Goal: Find specific page/section: Find specific page/section

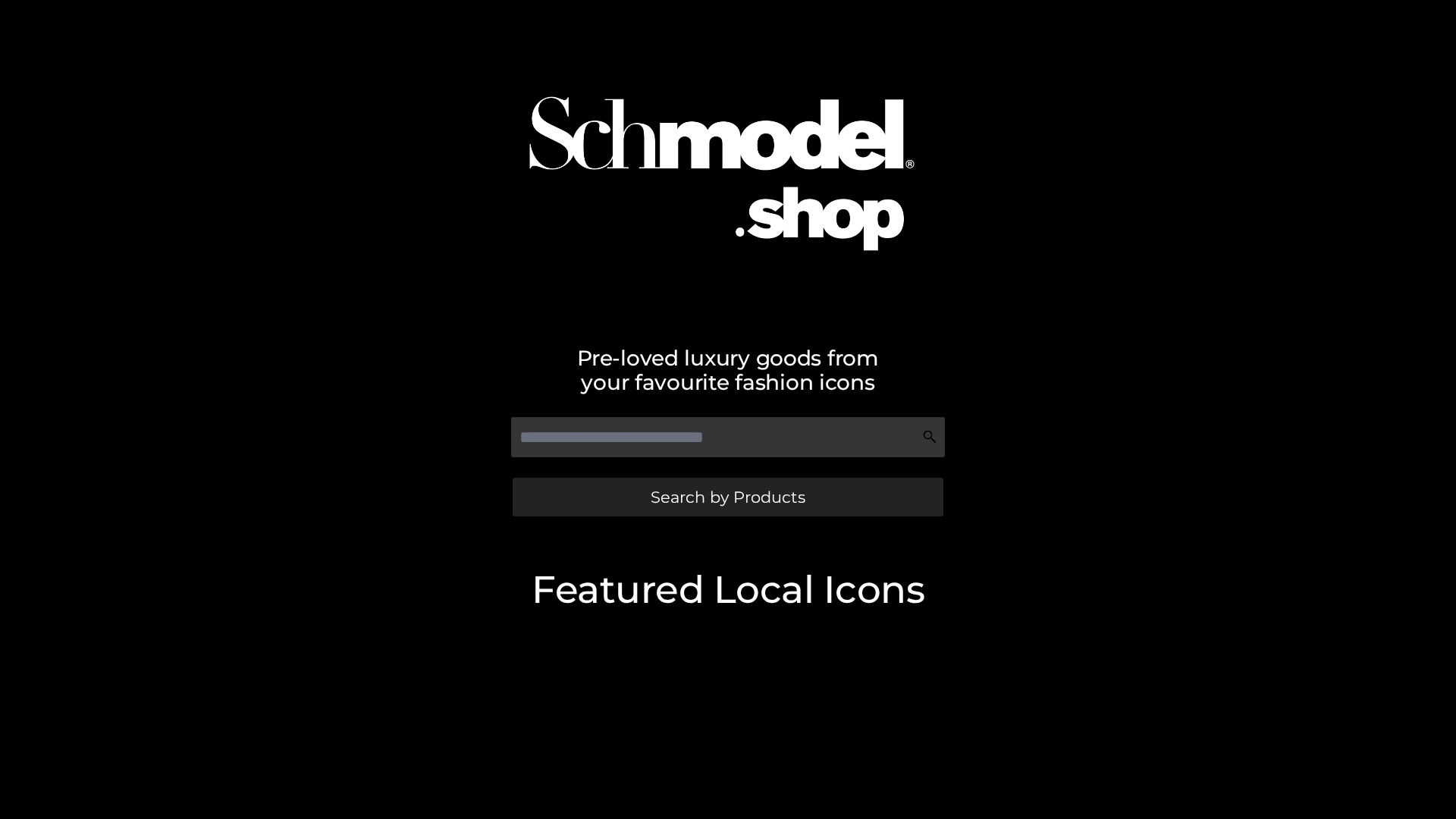
click at [728, 497] on span "Search by Products" at bounding box center [728, 497] width 155 height 16
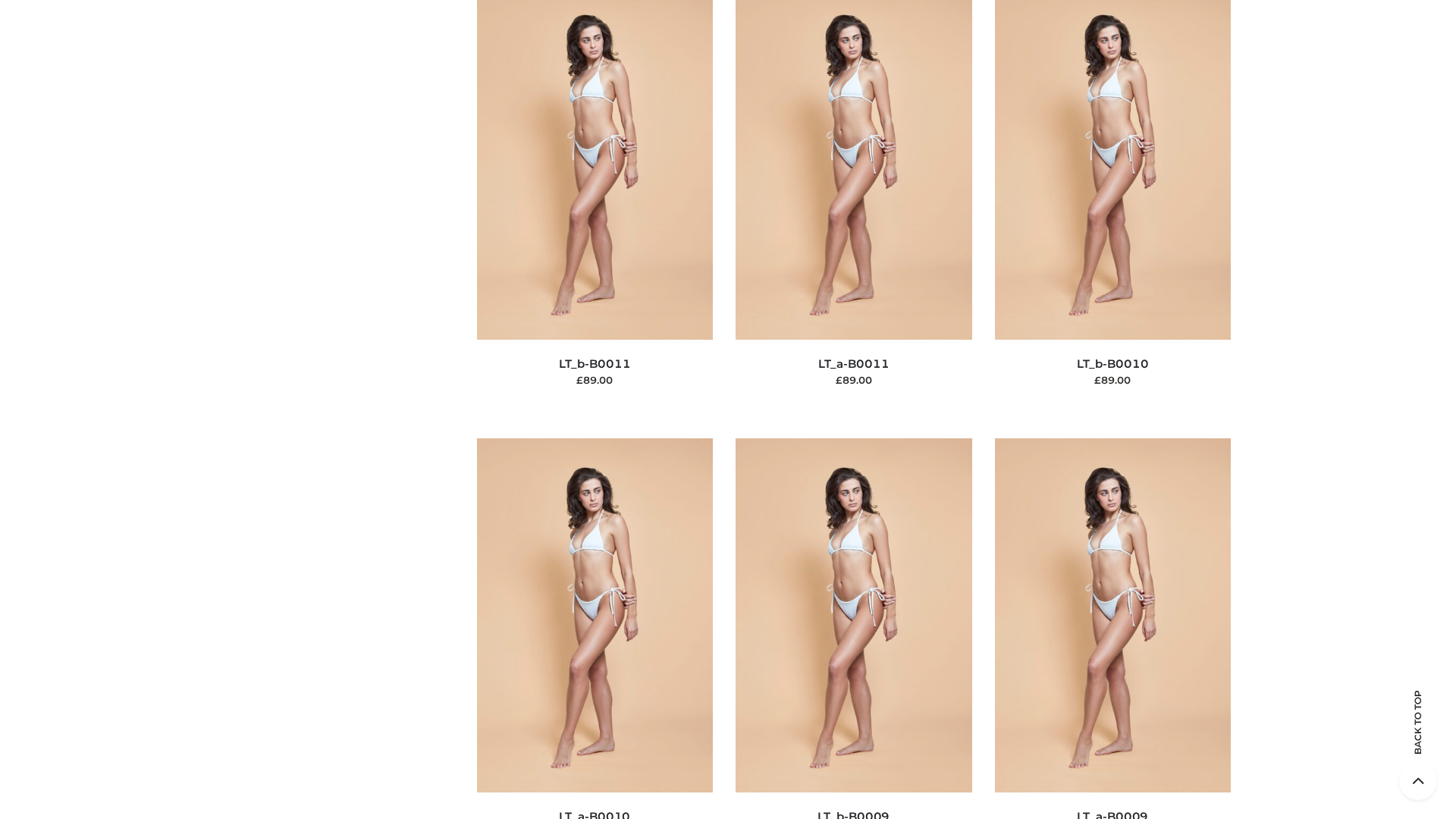
scroll to position [6813, 0]
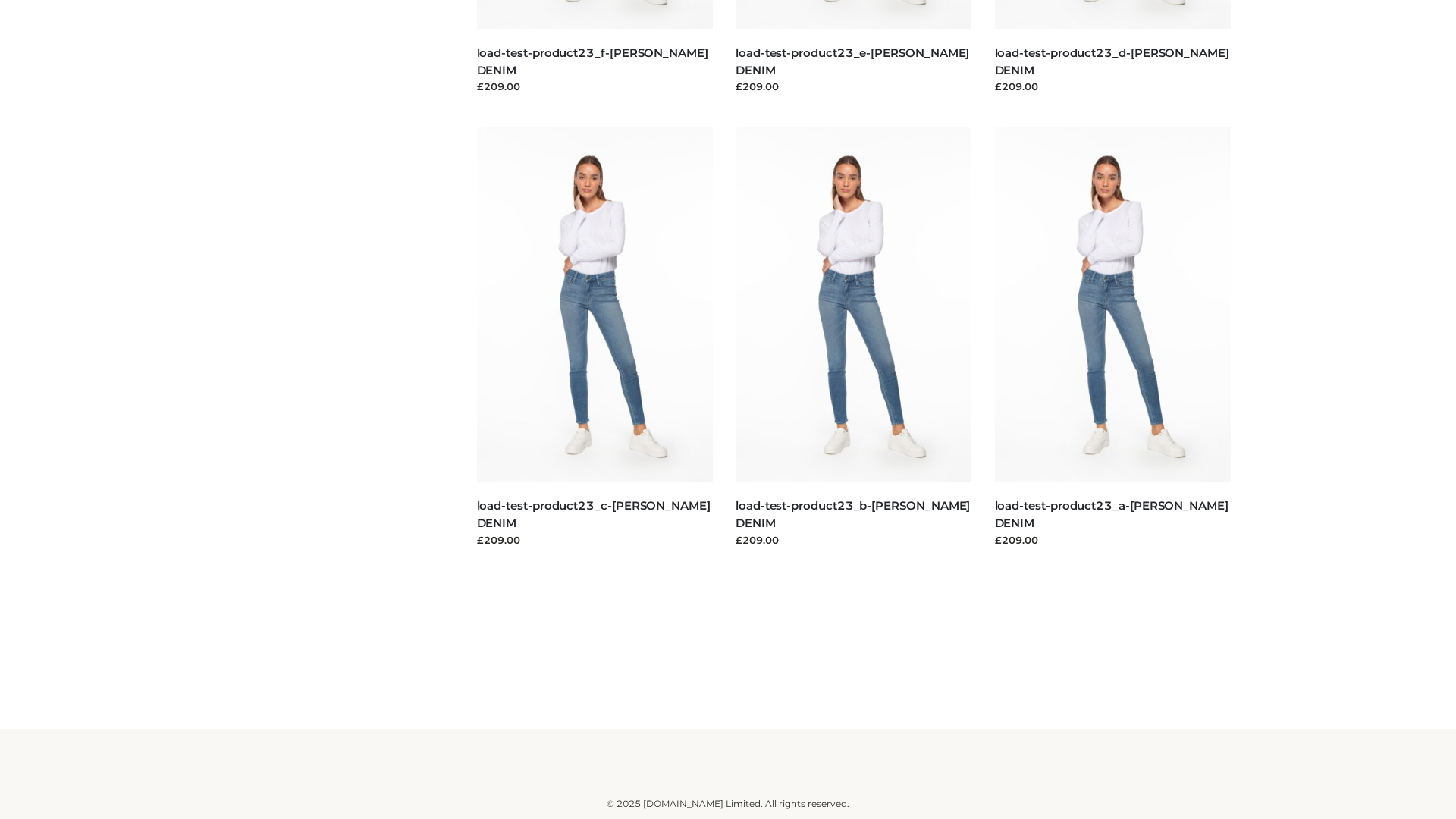
scroll to position [1331, 0]
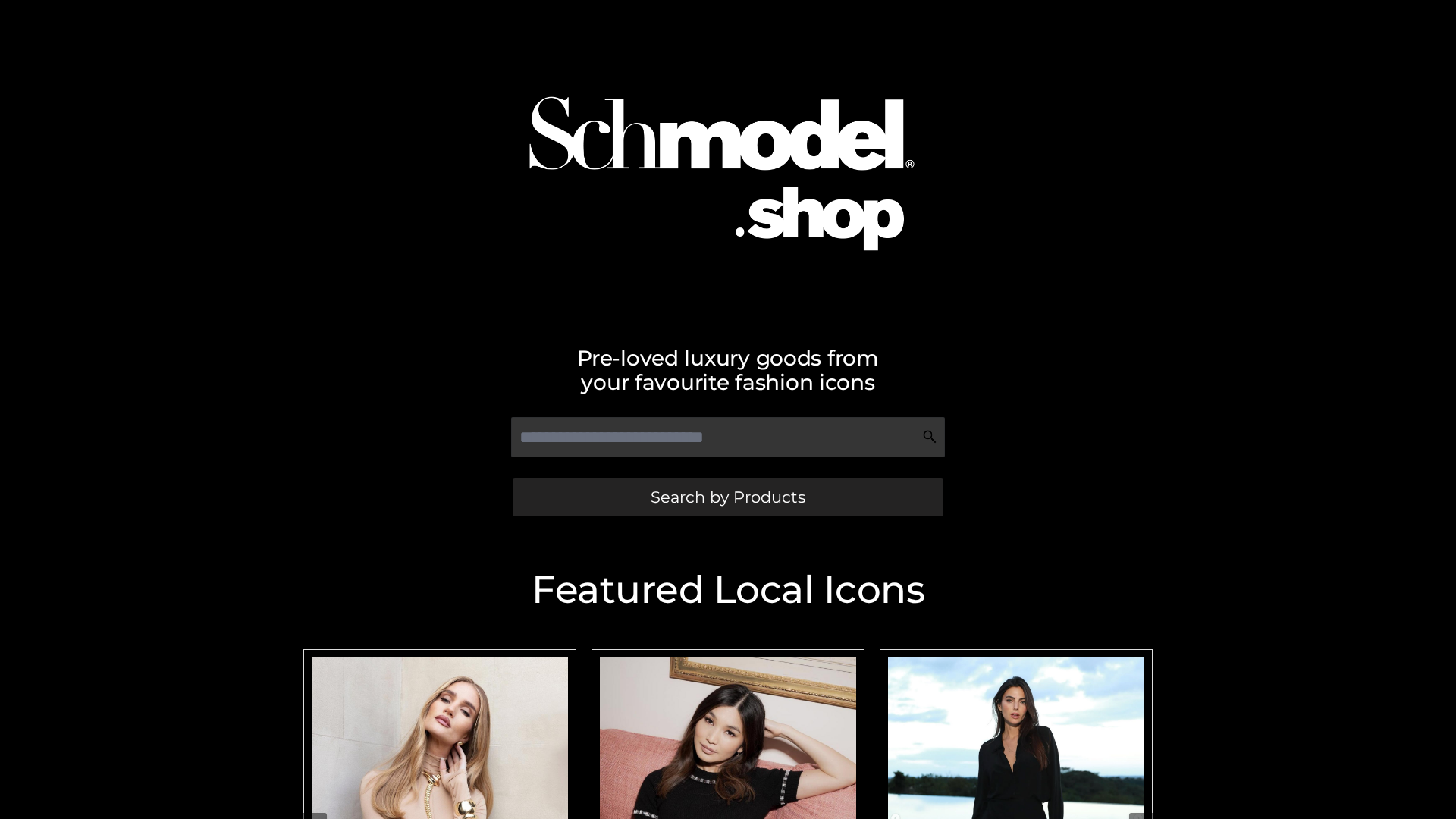
click at [728, 497] on span "Search by Products" at bounding box center [728, 497] width 155 height 16
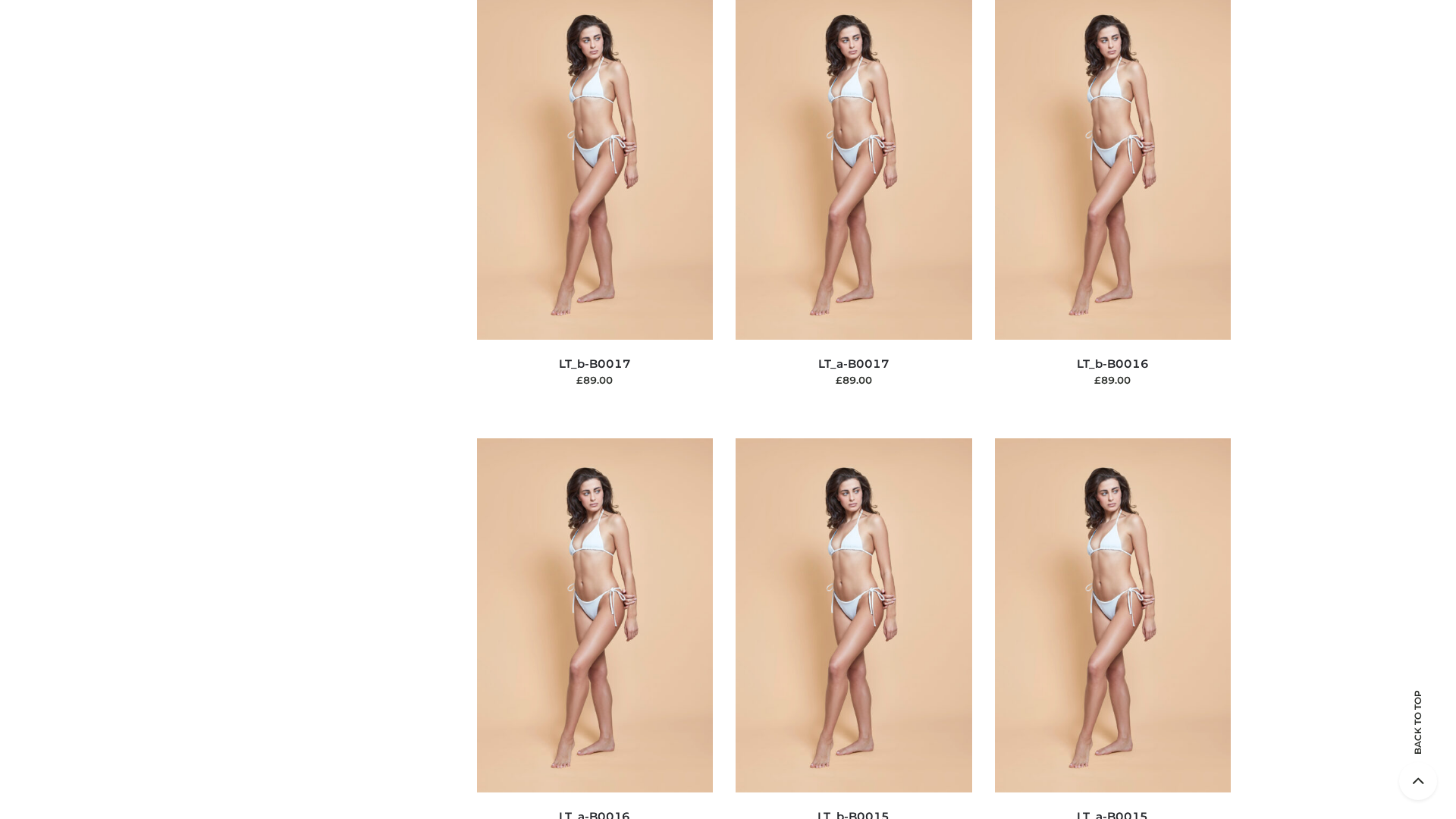
scroll to position [4985, 0]
